Goal: Task Accomplishment & Management: Manage account settings

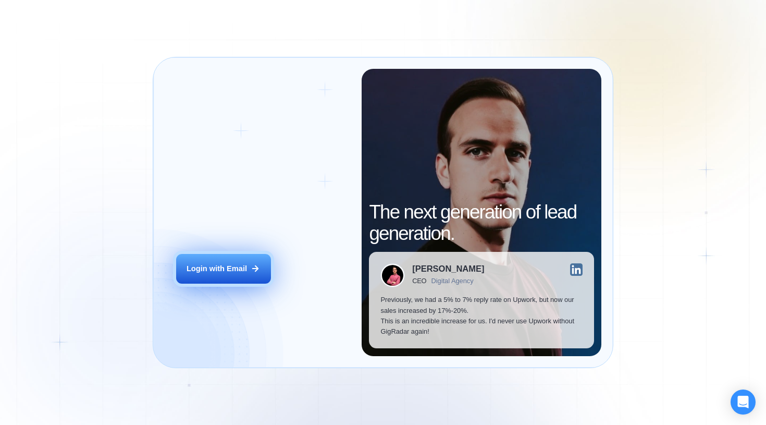
click at [187, 263] on div "Login with Email" at bounding box center [217, 268] width 60 height 10
click at [229, 269] on div "Login with Email" at bounding box center [217, 268] width 60 height 10
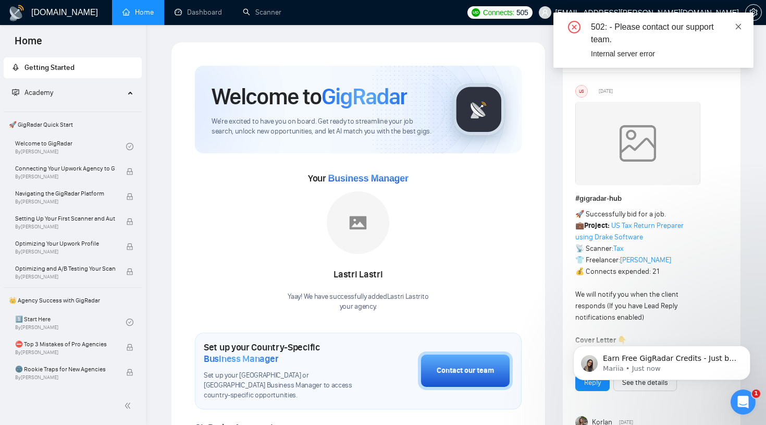
click at [737, 26] on icon "close" at bounding box center [738, 26] width 7 height 7
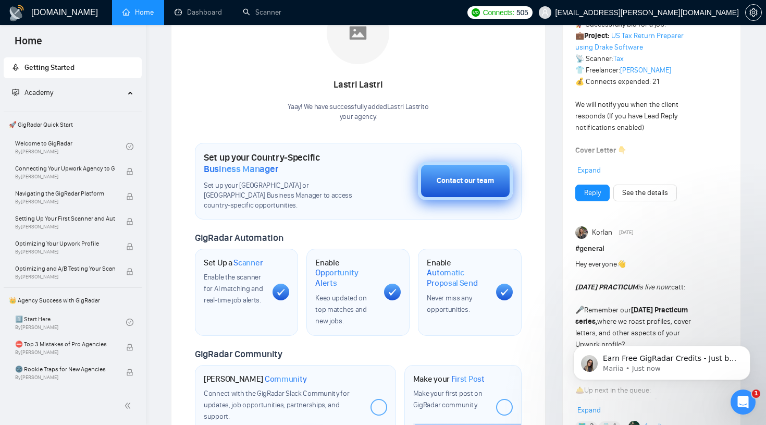
scroll to position [191, 0]
